Goal: Task Accomplishment & Management: Use online tool/utility

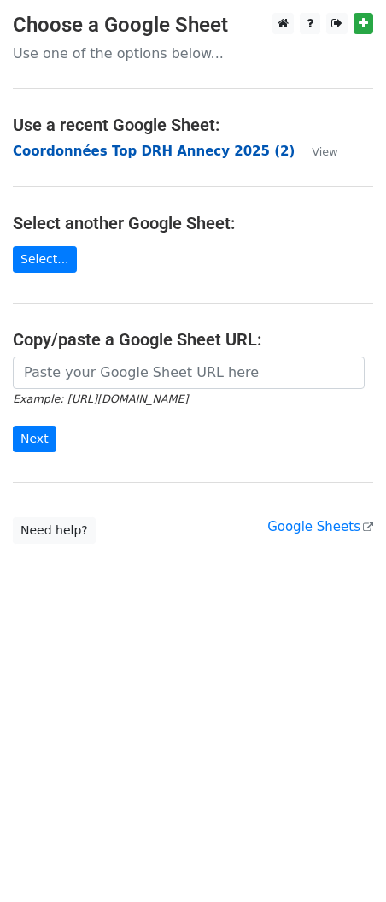
click at [109, 154] on strong "Coordonnées Top DRH Annecy 2025 (2)" at bounding box center [154, 151] width 282 height 15
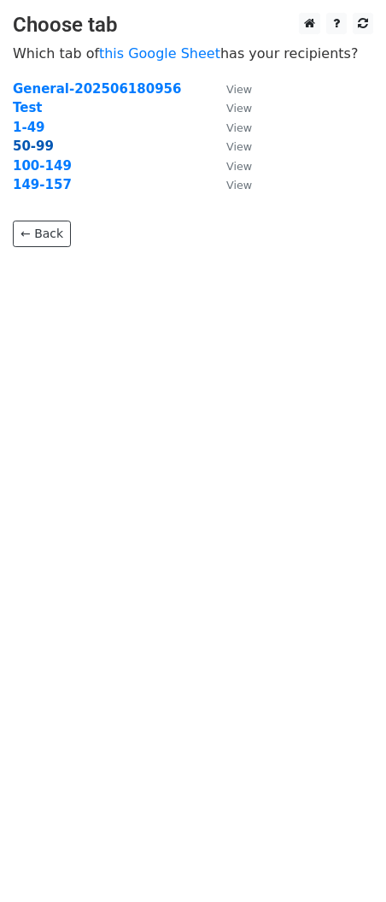
click at [36, 147] on strong "50-99" at bounding box center [33, 146] width 41 height 15
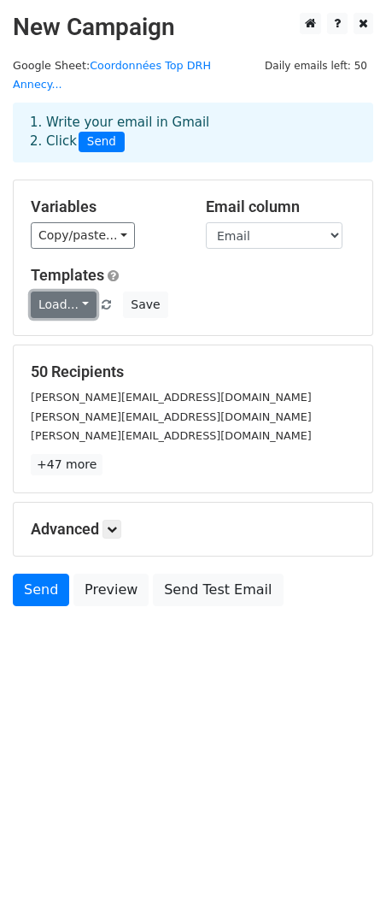
click at [68, 292] on link "Load..." at bounding box center [64, 305] width 66 height 27
click at [71, 329] on link "Salons" at bounding box center [99, 342] width 135 height 27
click at [119, 520] on link at bounding box center [112, 529] width 19 height 19
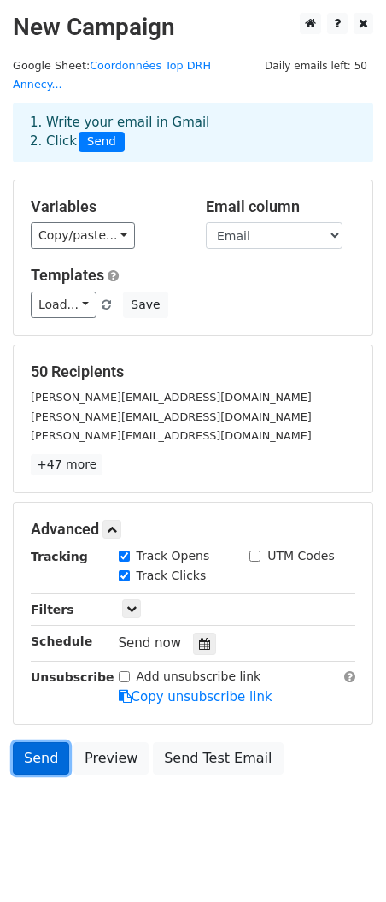
click at [51, 742] on link "Send" at bounding box center [41, 758] width 56 height 32
